Goal: Browse casually

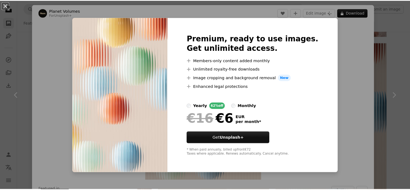
scroll to position [13398, 0]
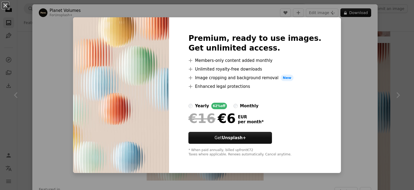
click at [354, 84] on div "An X shape Premium, ready to use images. Get unlimited access. A plus sign Memb…" at bounding box center [207, 95] width 414 height 190
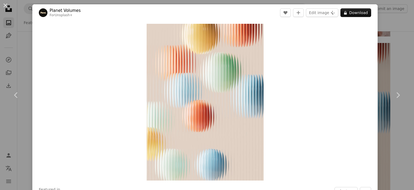
click at [391, 142] on div "An X shape Chevron left Chevron right Planet Volumes For Unsplash+ A heart A pl…" at bounding box center [207, 95] width 414 height 190
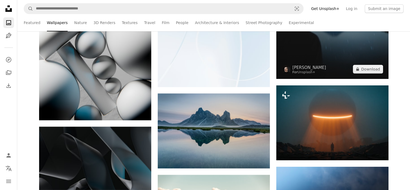
scroll to position [16255, 0]
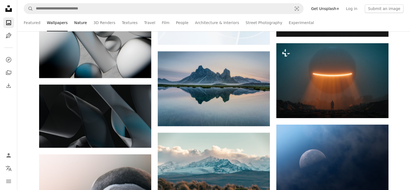
click at [74, 22] on link "Nature" at bounding box center [80, 22] width 13 height 17
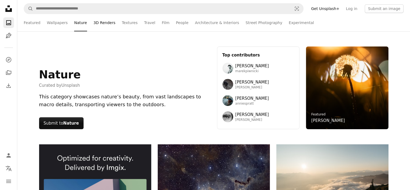
click at [102, 24] on link "3D Renders" at bounding box center [105, 22] width 22 height 17
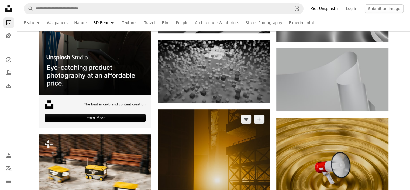
scroll to position [189, 0]
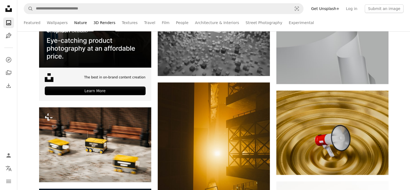
click at [74, 24] on link "Nature" at bounding box center [80, 22] width 13 height 17
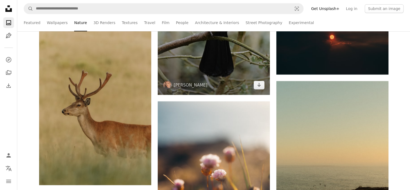
scroll to position [10217, 0]
